Goal: Transaction & Acquisition: Purchase product/service

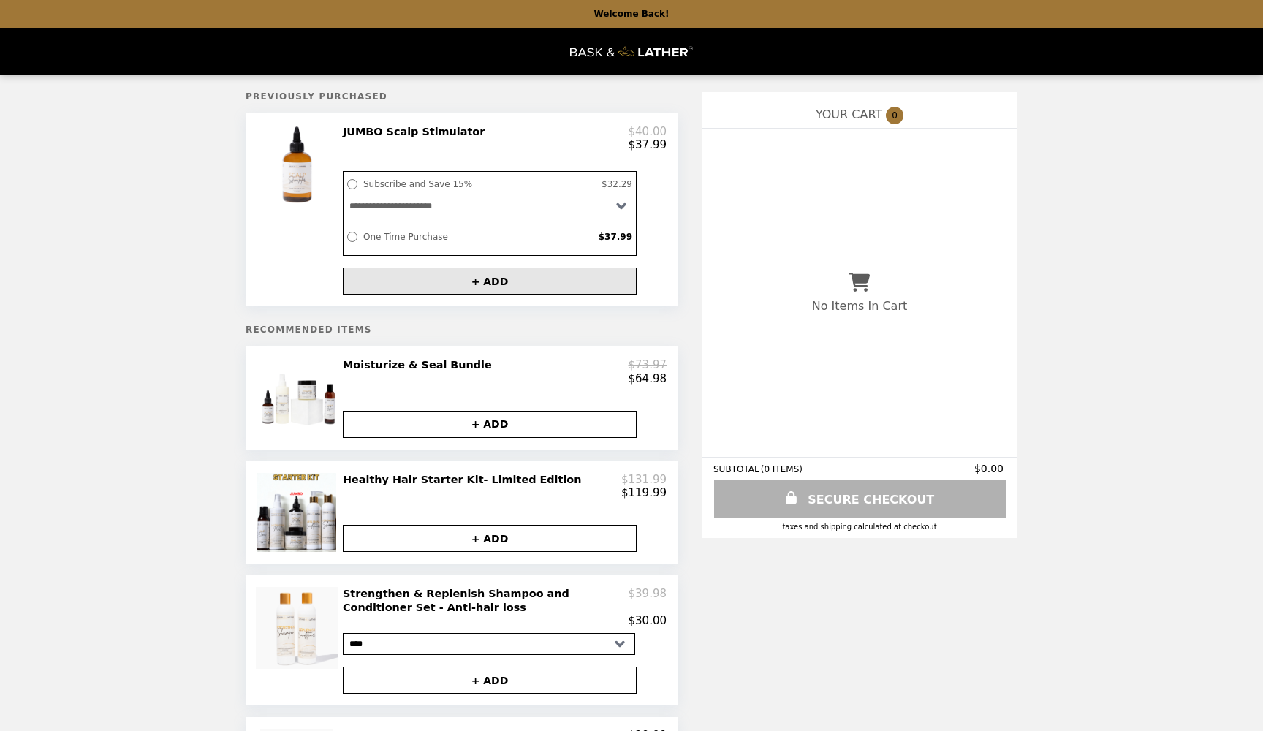
click at [477, 281] on button "+ ADD" at bounding box center [490, 281] width 294 height 27
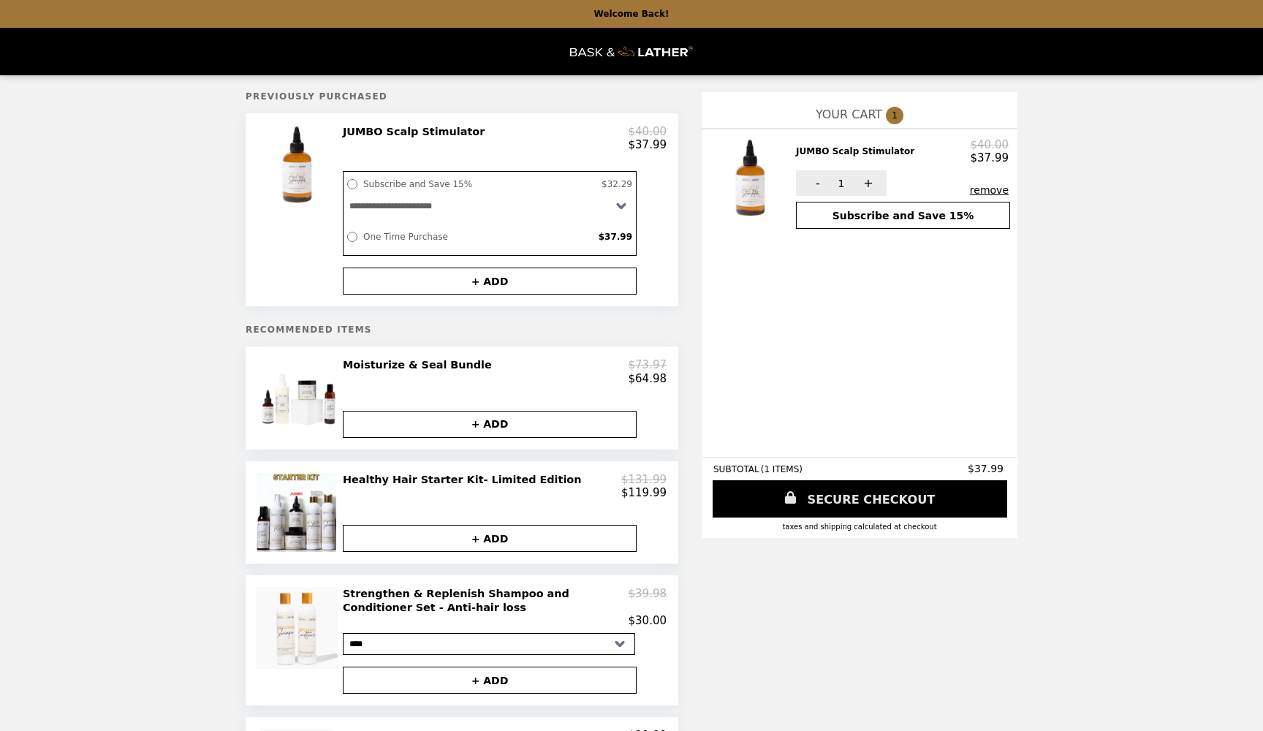
click at [878, 499] on link "SECURE CHECKOUT" at bounding box center [860, 498] width 295 height 37
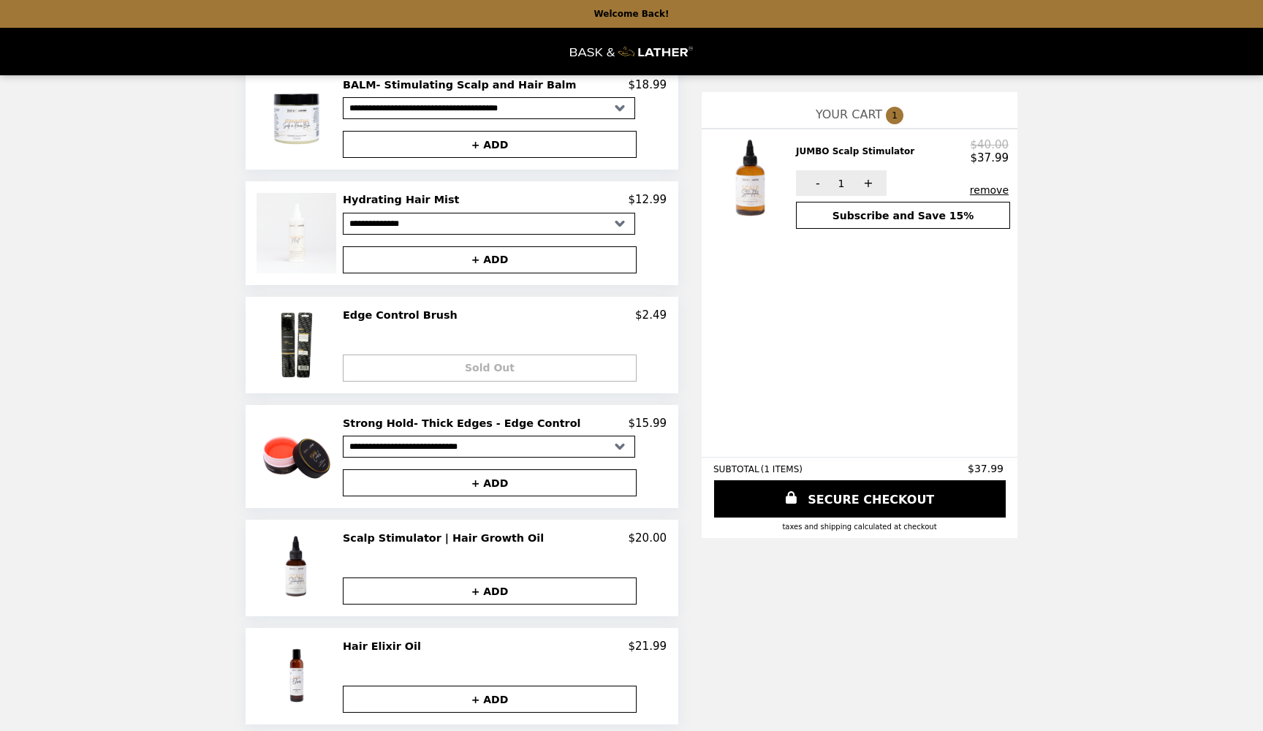
scroll to position [761, 0]
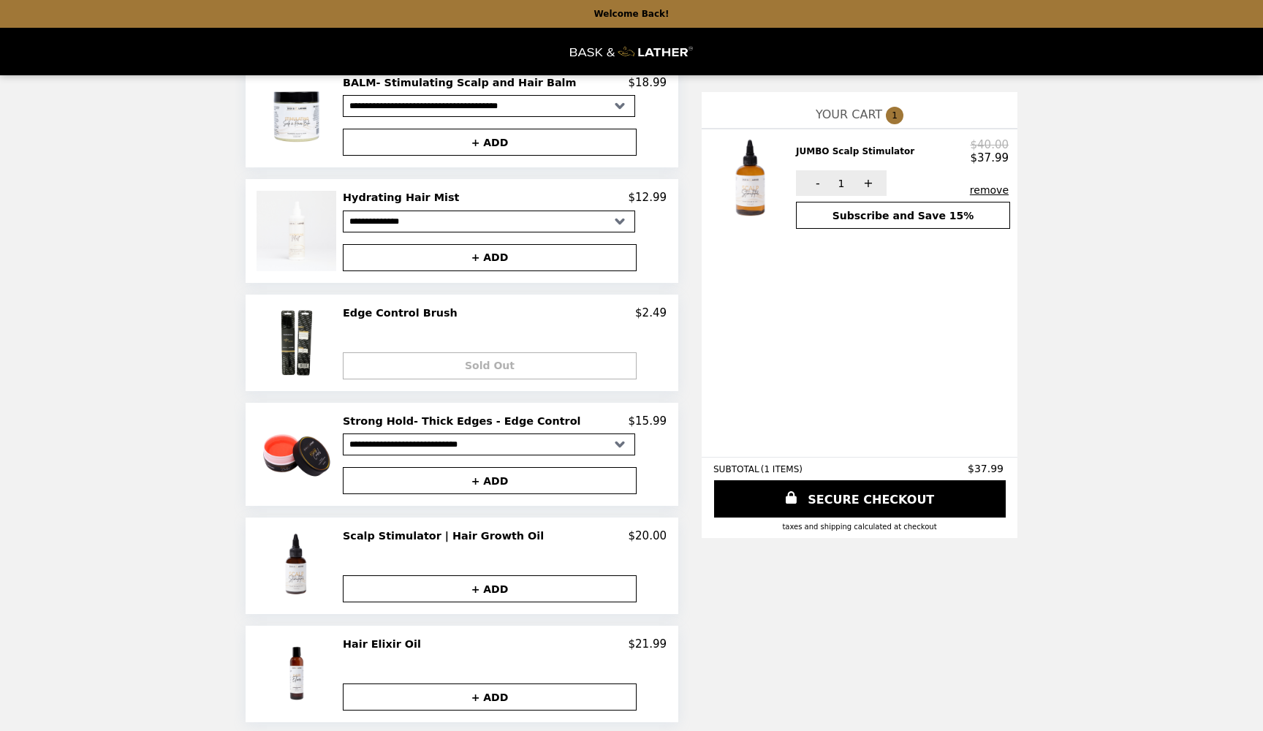
click at [404, 307] on h2 "Edge Control Brush" at bounding box center [403, 312] width 121 height 13
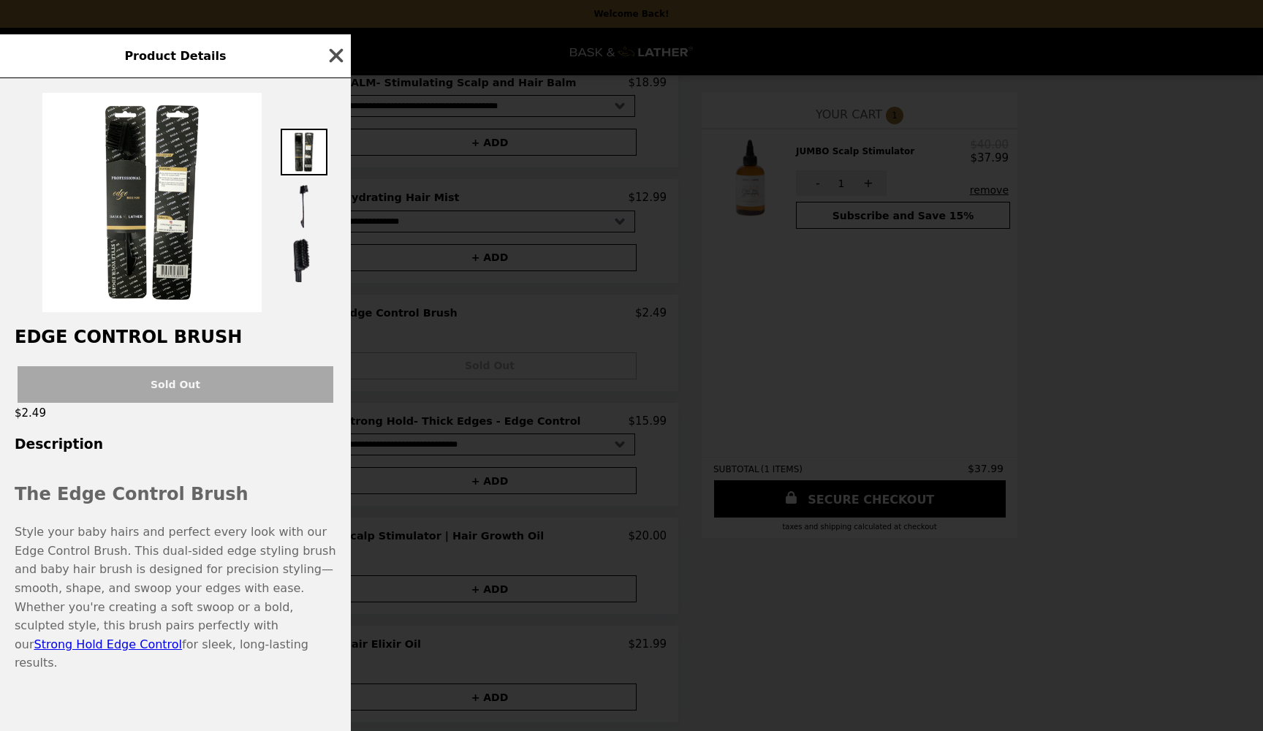
click at [336, 67] on icon "button" at bounding box center [336, 56] width 22 height 22
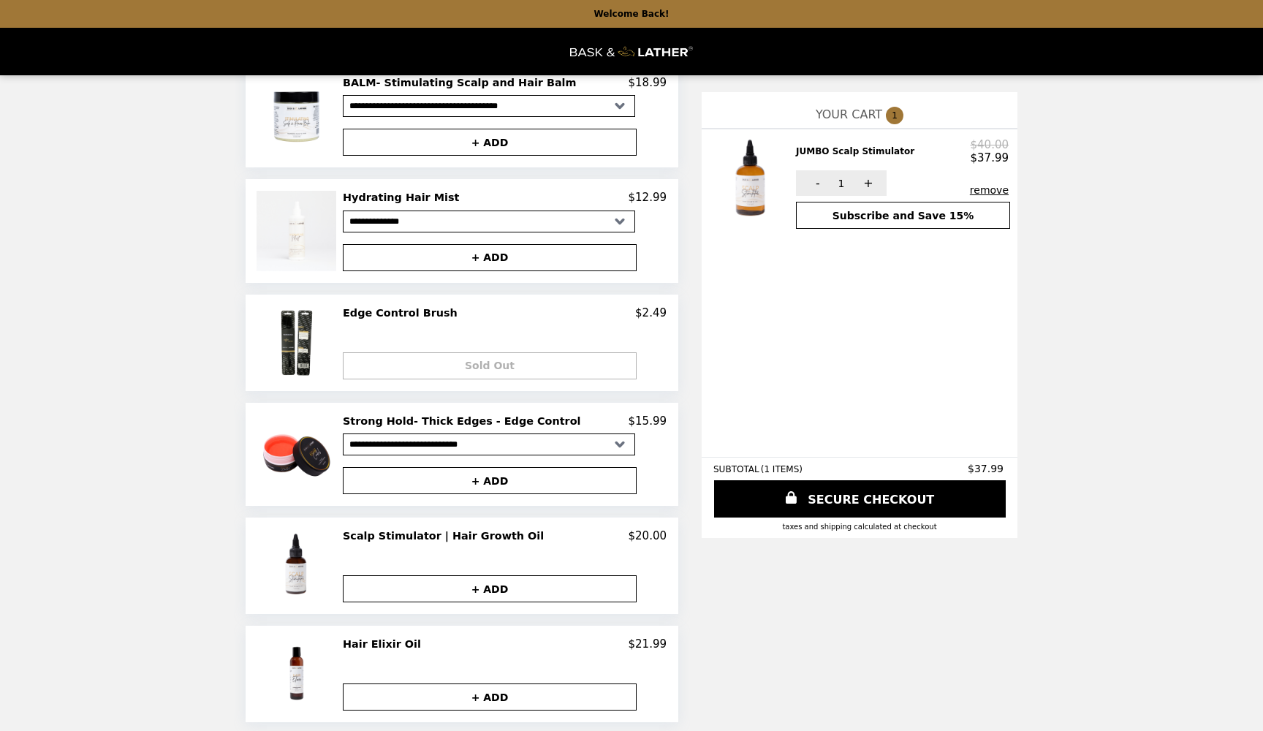
click at [395, 637] on h2 "Hair Elixir Oil" at bounding box center [385, 643] width 84 height 13
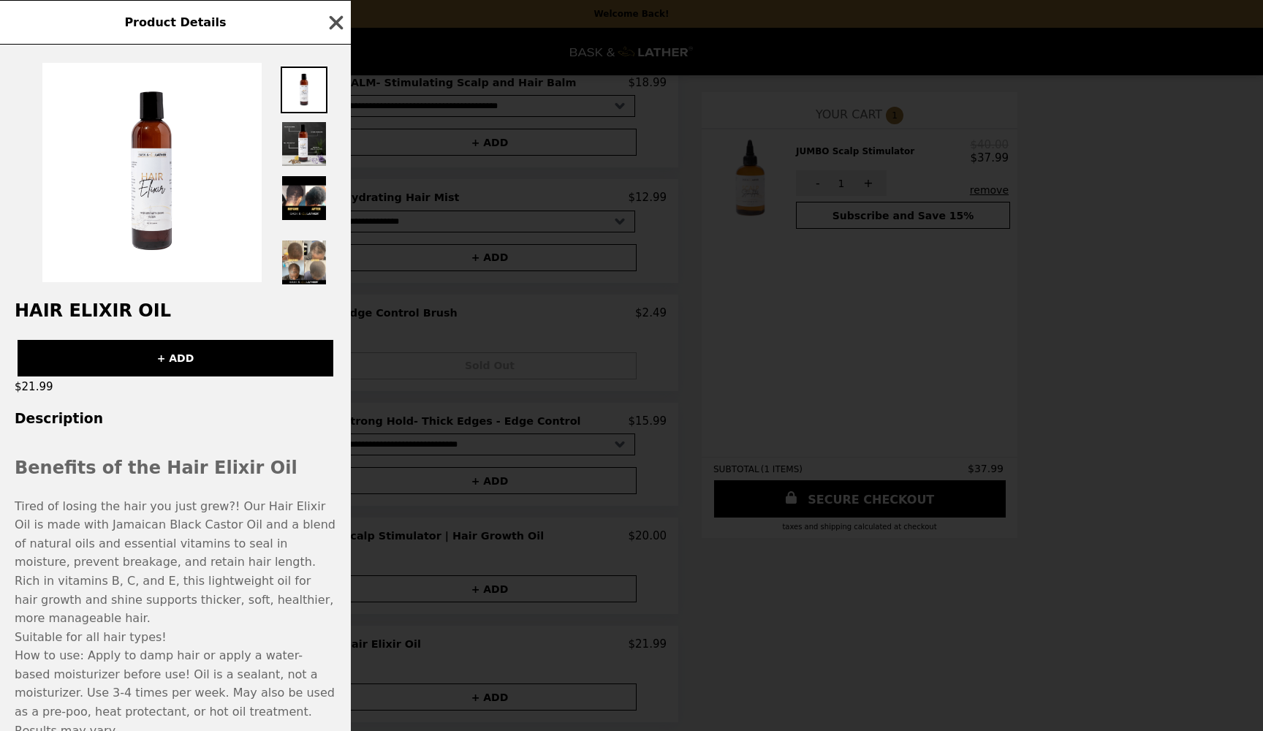
click at [337, 22] on icon "button" at bounding box center [337, 22] width 14 height 14
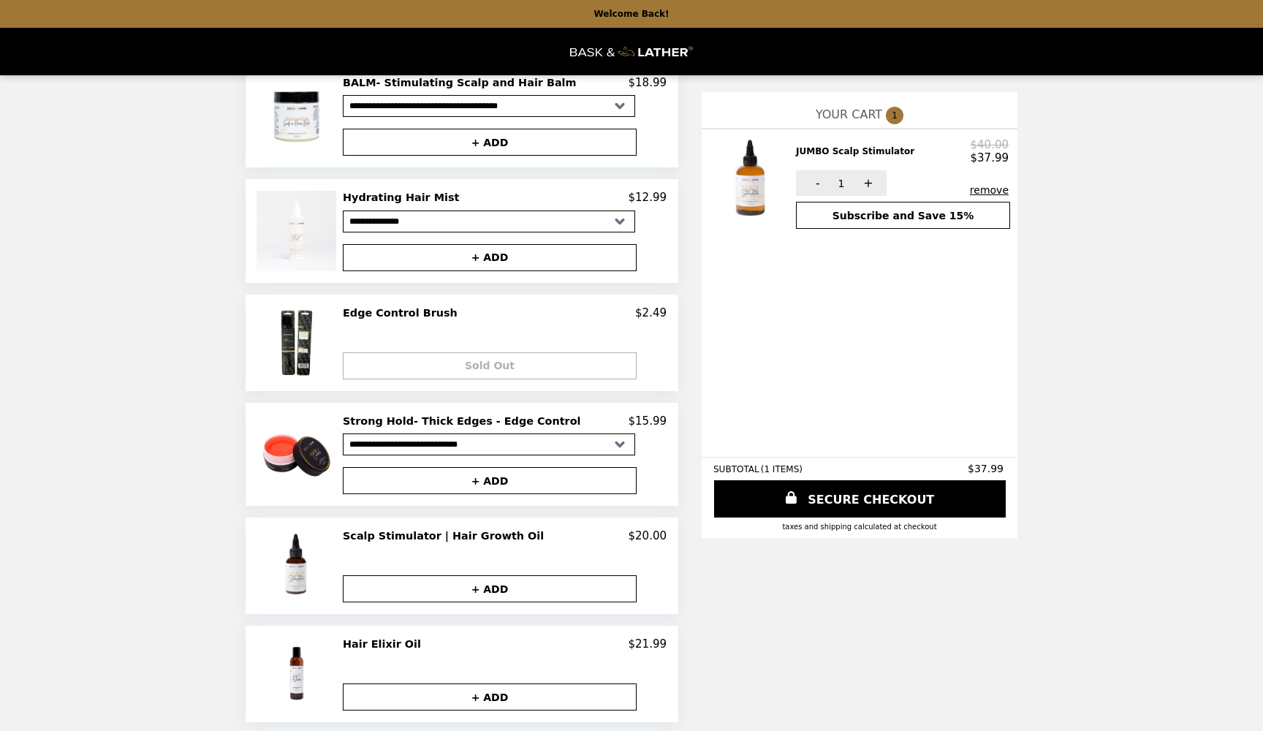
click at [438, 418] on h2 "Strong Hold- Thick Edges - Edge Control" at bounding box center [464, 420] width 243 height 13
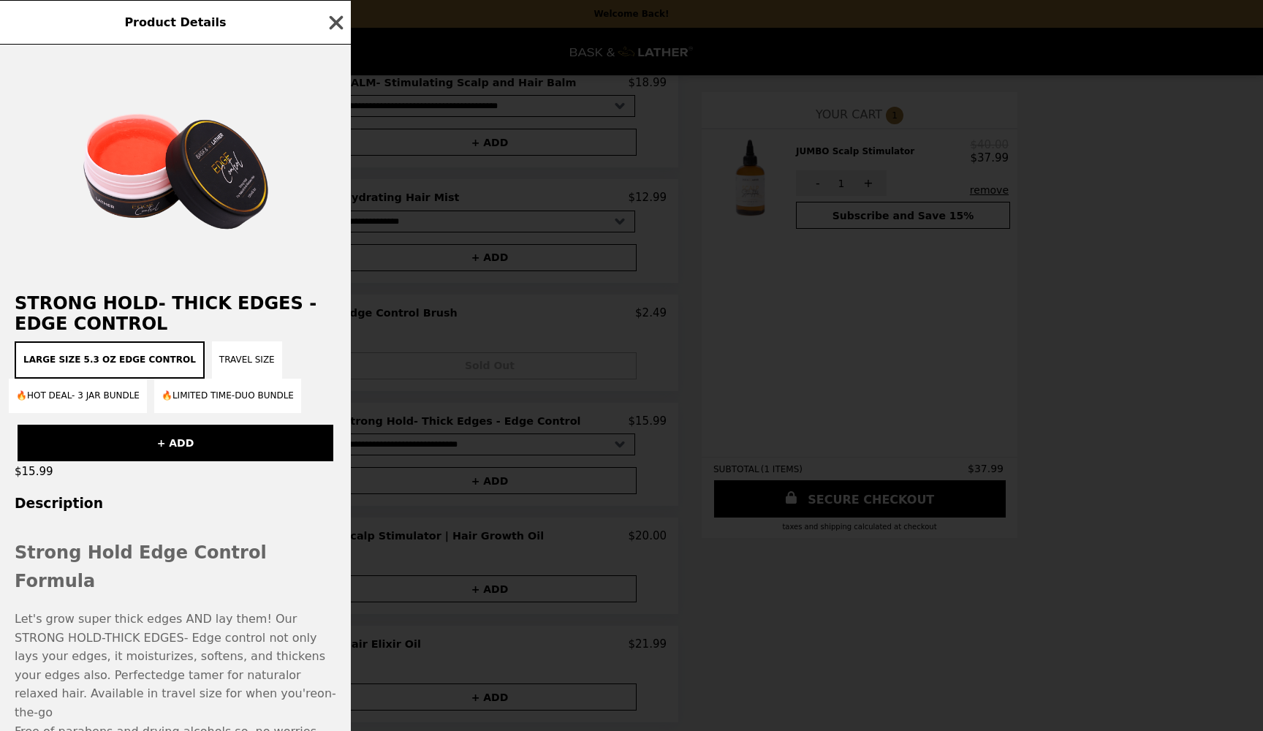
click at [339, 20] on icon "button" at bounding box center [337, 22] width 14 height 14
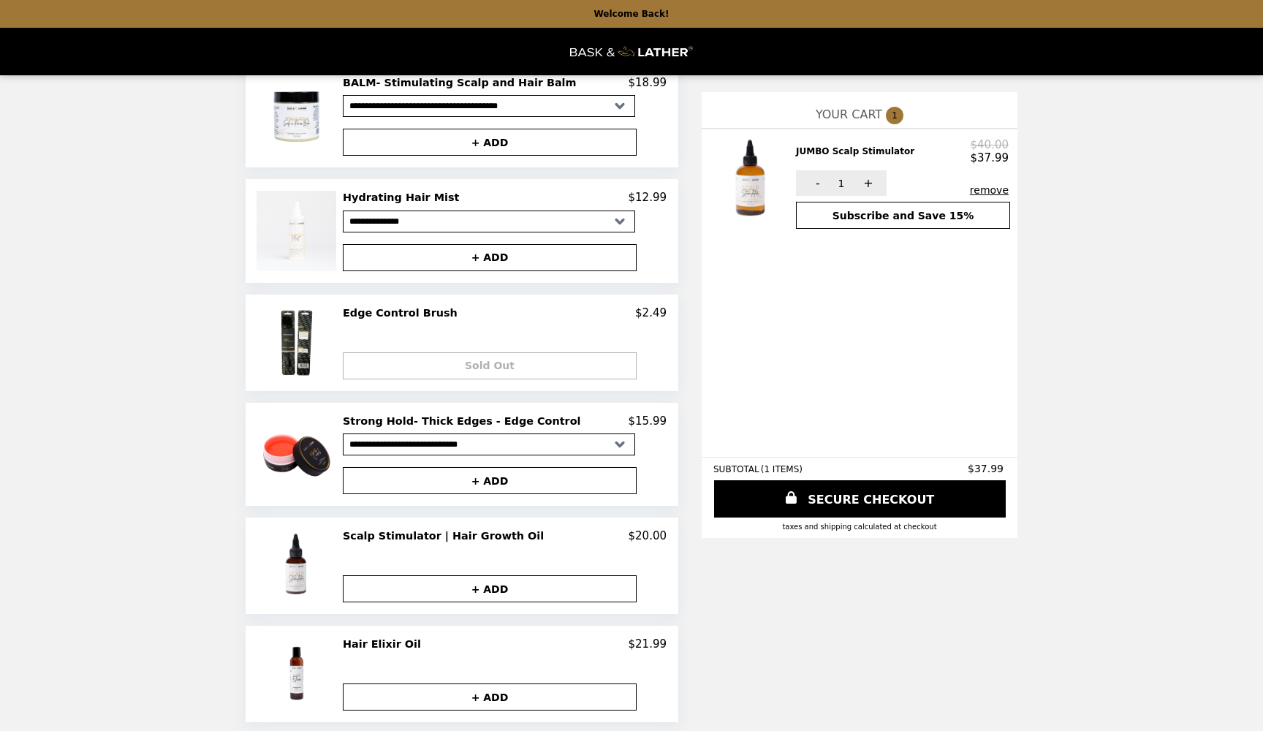
click at [611, 53] on img "Main" at bounding box center [631, 52] width 123 height 30
